Goal: Information Seeking & Learning: Learn about a topic

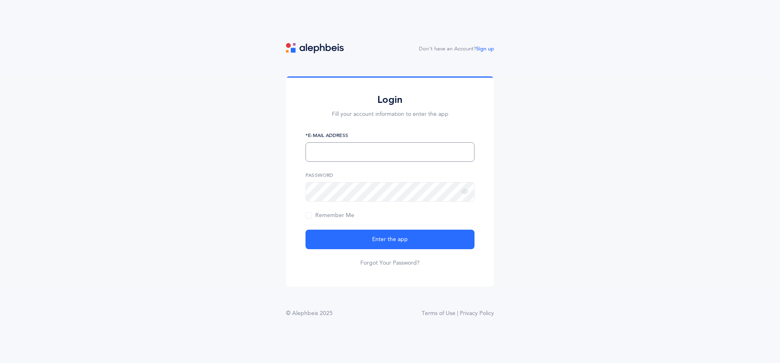
click at [341, 153] on input "text" at bounding box center [389, 151] width 169 height 19
click at [359, 153] on input "cshizgal" at bounding box center [389, 151] width 169 height 19
type input "[EMAIL_ADDRESS][DOMAIN_NAME]"
click at [305, 229] on button "Enter the app" at bounding box center [389, 238] width 169 height 19
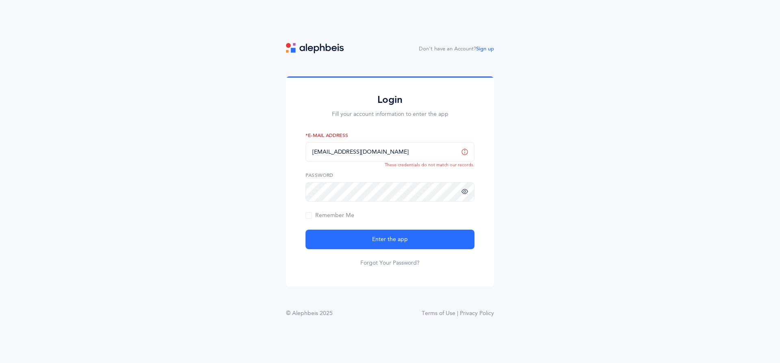
click at [466, 192] on icon at bounding box center [464, 191] width 6 height 7
click at [305, 229] on button "Enter the app" at bounding box center [389, 238] width 169 height 19
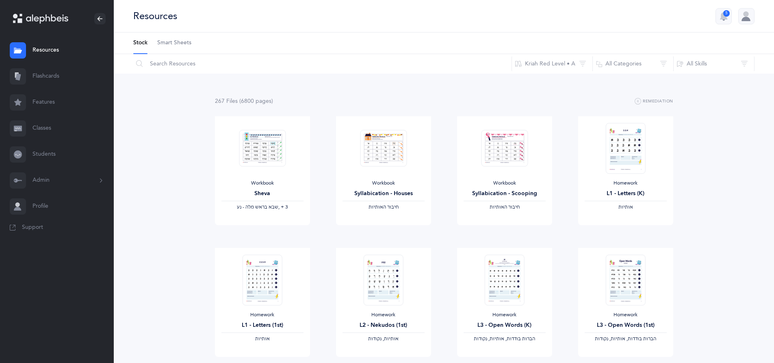
click at [51, 49] on link "Resources" at bounding box center [57, 50] width 114 height 26
click at [154, 67] on input "text" at bounding box center [322, 63] width 379 height 19
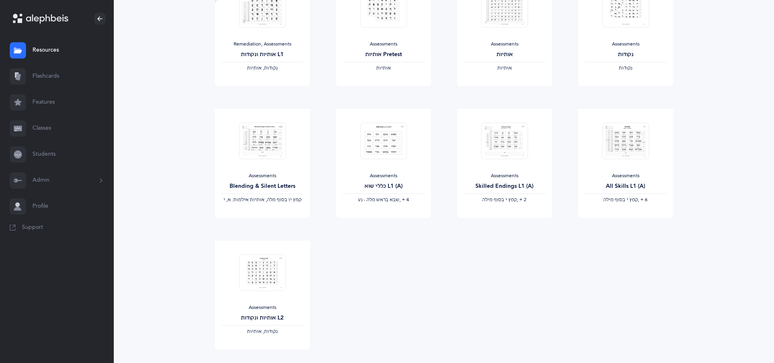
scroll to position [444, 0]
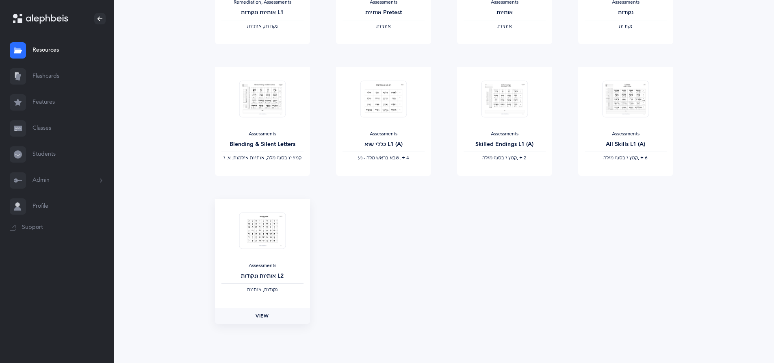
type input "ass"
click at [266, 315] on span "View" at bounding box center [261, 315] width 13 height 7
click at [627, 186] on span "View" at bounding box center [624, 183] width 13 height 7
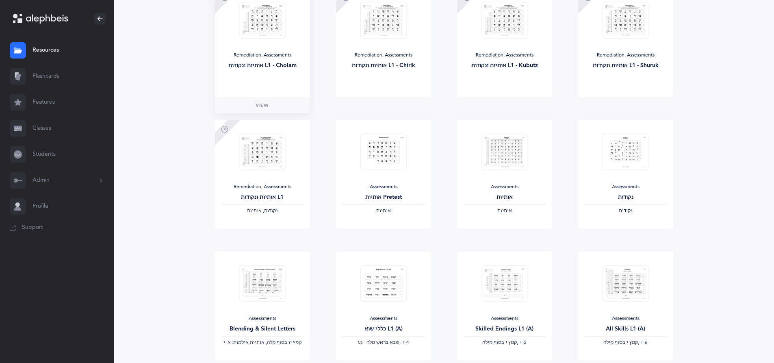
scroll to position [241, 0]
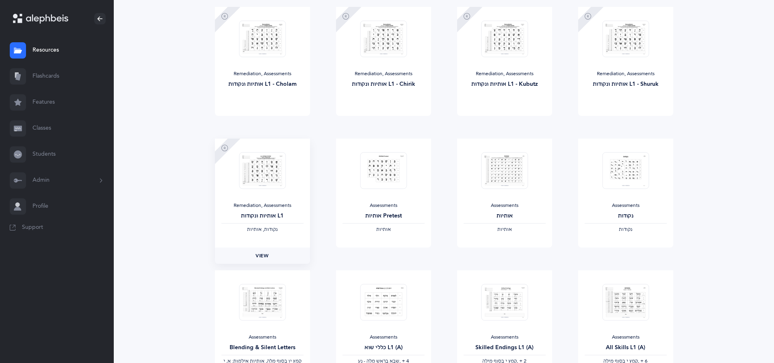
click at [279, 253] on link "View" at bounding box center [262, 255] width 95 height 16
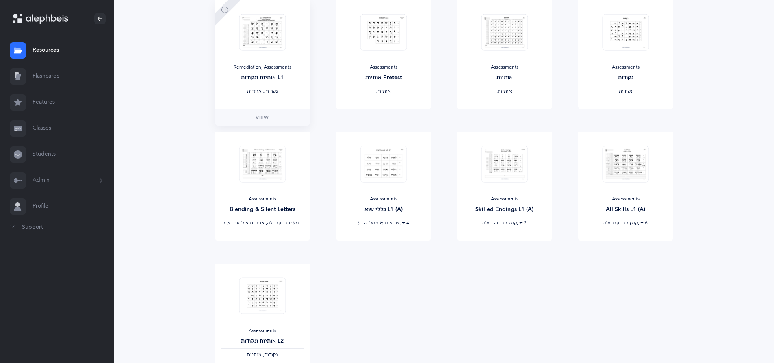
scroll to position [403, 0]
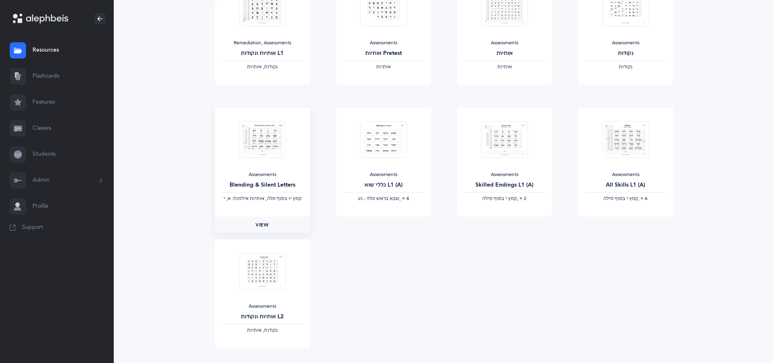
click at [268, 223] on span "View" at bounding box center [261, 224] width 13 height 7
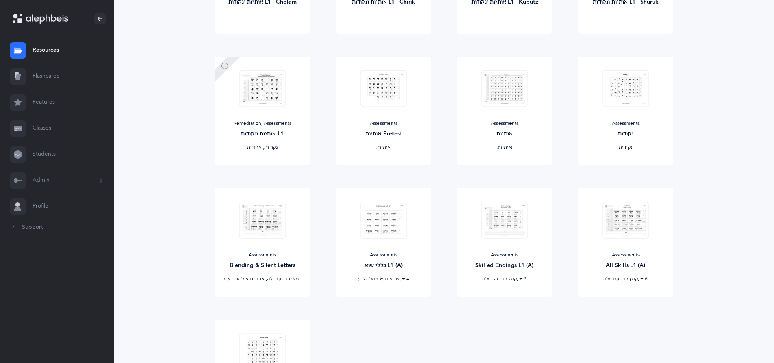
scroll to position [322, 0]
click at [503, 170] on link "View" at bounding box center [504, 174] width 95 height 16
click at [391, 180] on link "View" at bounding box center [383, 174] width 95 height 16
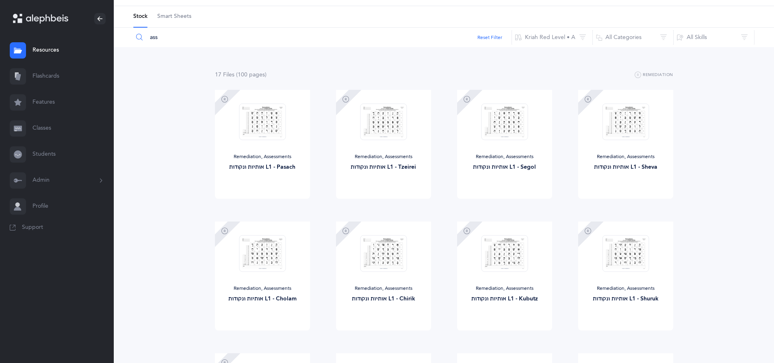
scroll to position [41, 0]
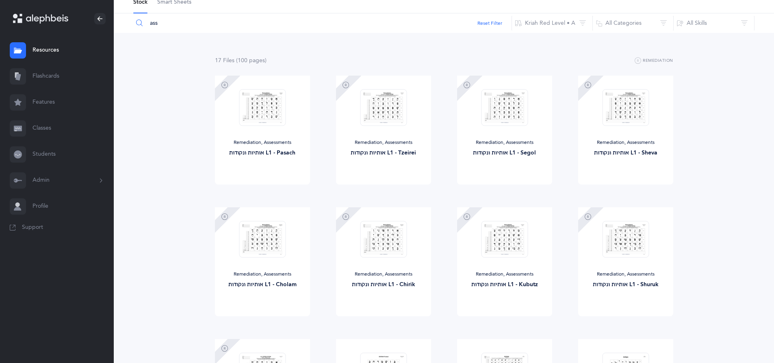
click at [44, 76] on link "Flashcards" at bounding box center [57, 76] width 114 height 26
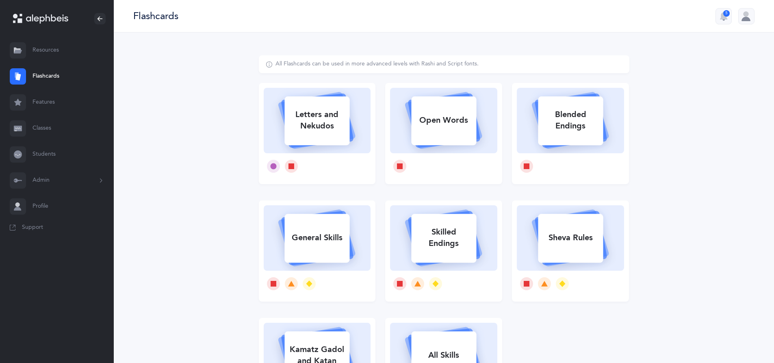
click at [445, 127] on div "Open Words" at bounding box center [443, 120] width 65 height 21
select select
select select "single"
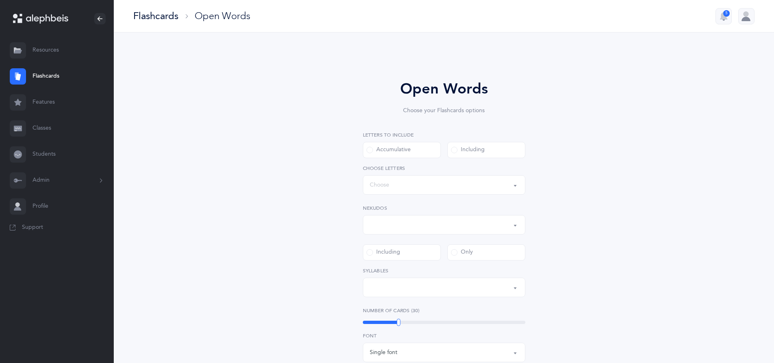
select select "all"
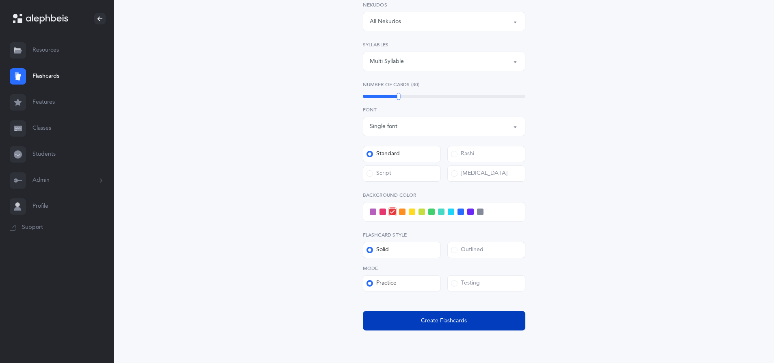
click at [458, 320] on span "Create Flashcards" at bounding box center [444, 320] width 46 height 9
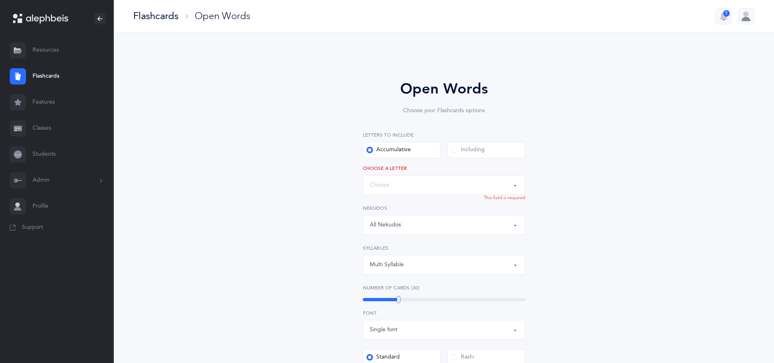
click at [388, 178] on div "Words up until: Choose" at bounding box center [443, 185] width 149 height 14
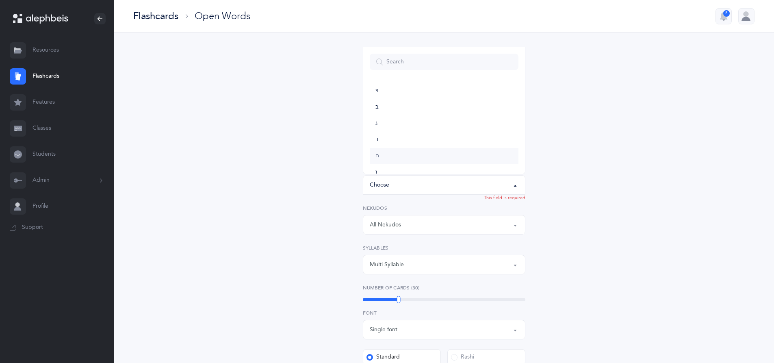
click at [428, 160] on link "ה" at bounding box center [443, 156] width 149 height 16
select select "5"
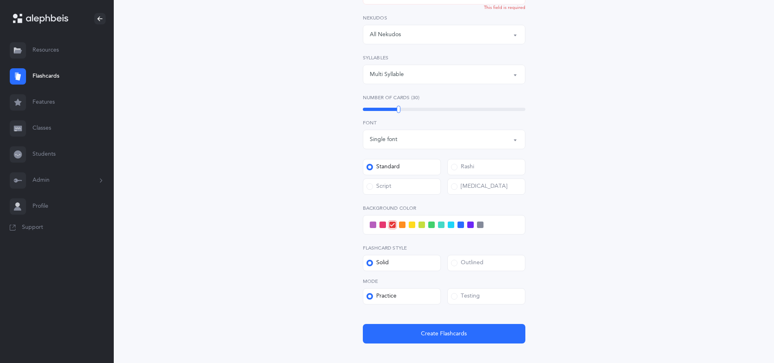
scroll to position [236, 0]
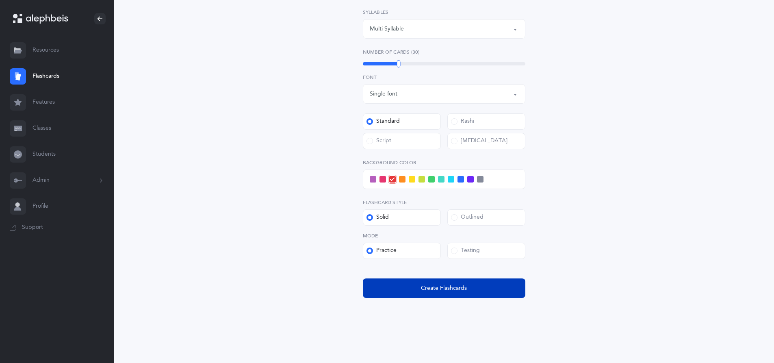
click at [431, 288] on span "Create Flashcards" at bounding box center [444, 288] width 46 height 9
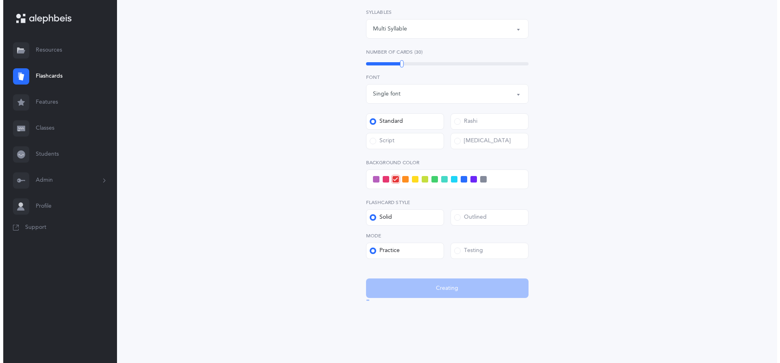
scroll to position [0, 0]
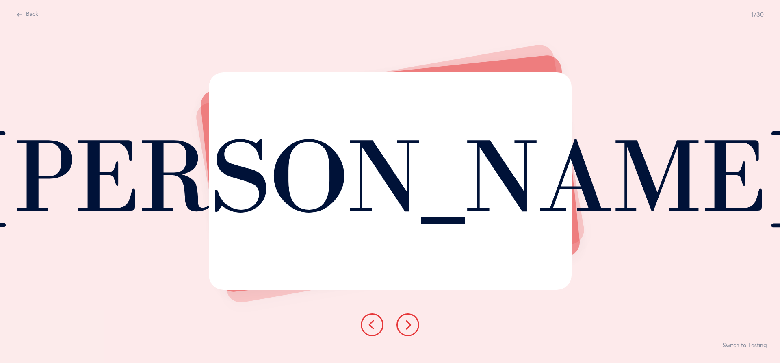
click at [410, 322] on icon at bounding box center [408, 325] width 10 height 10
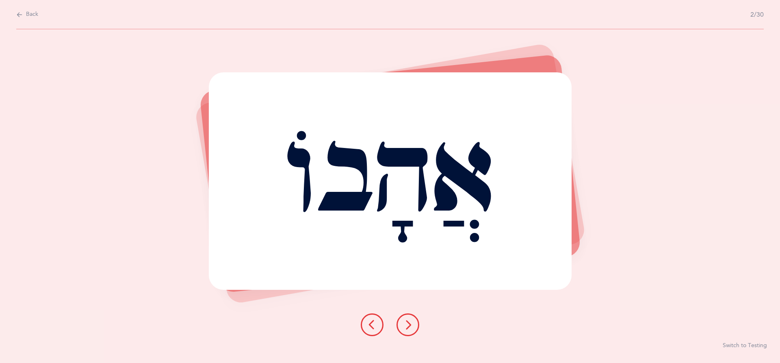
click at [410, 322] on icon at bounding box center [408, 325] width 10 height 10
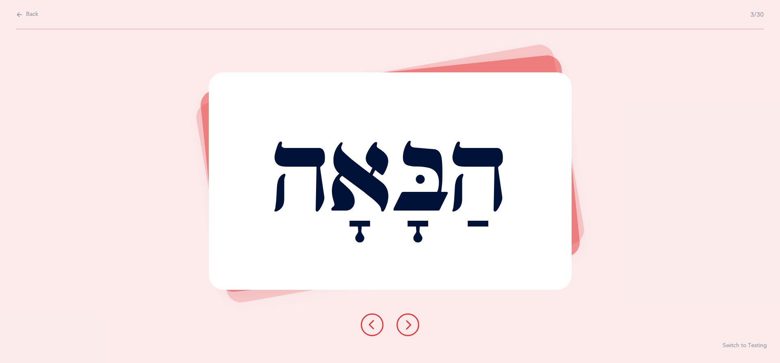
click at [410, 322] on icon at bounding box center [408, 325] width 10 height 10
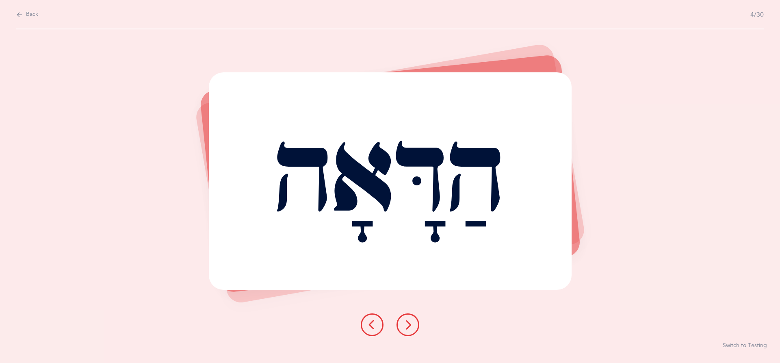
click at [410, 322] on icon at bounding box center [408, 325] width 10 height 10
